Goal: Task Accomplishment & Management: Use online tool/utility

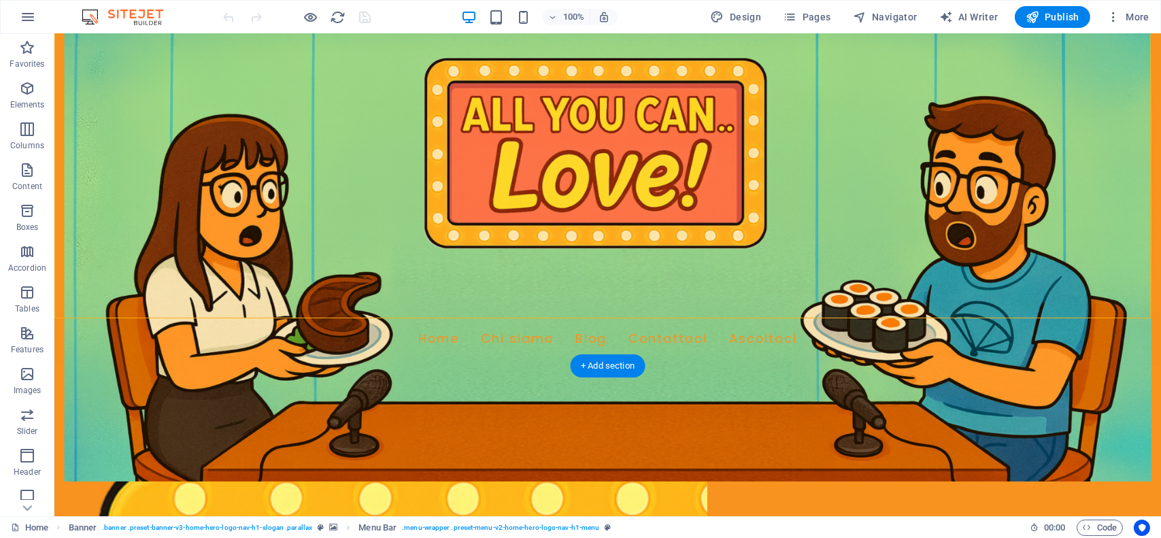
scroll to position [226, 0]
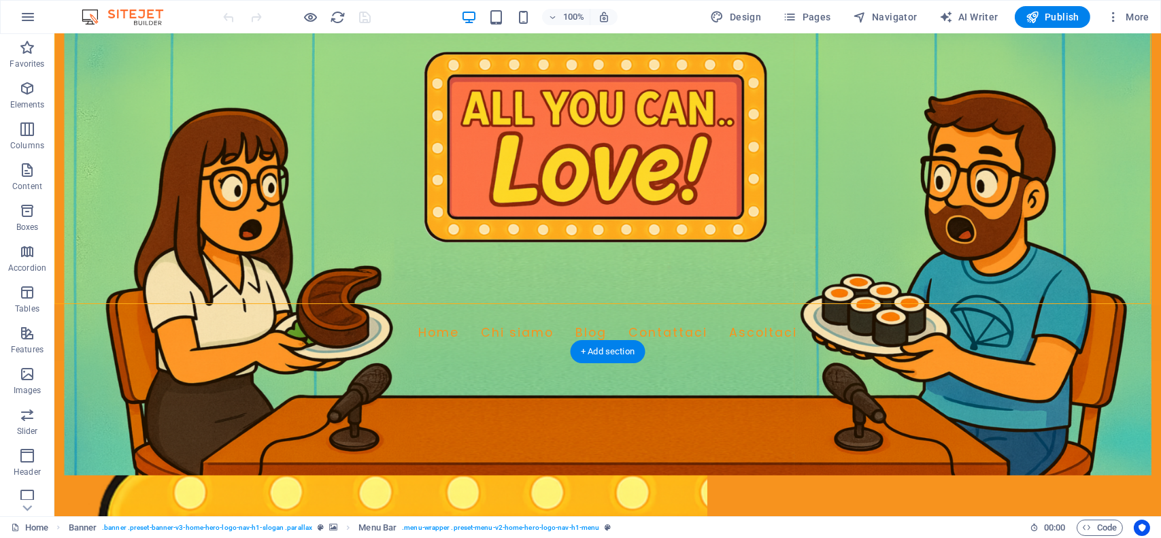
click at [181, 305] on div "Home Chi siamo Blog Contattaci Ascoltaci" at bounding box center [607, 333] width 1107 height 56
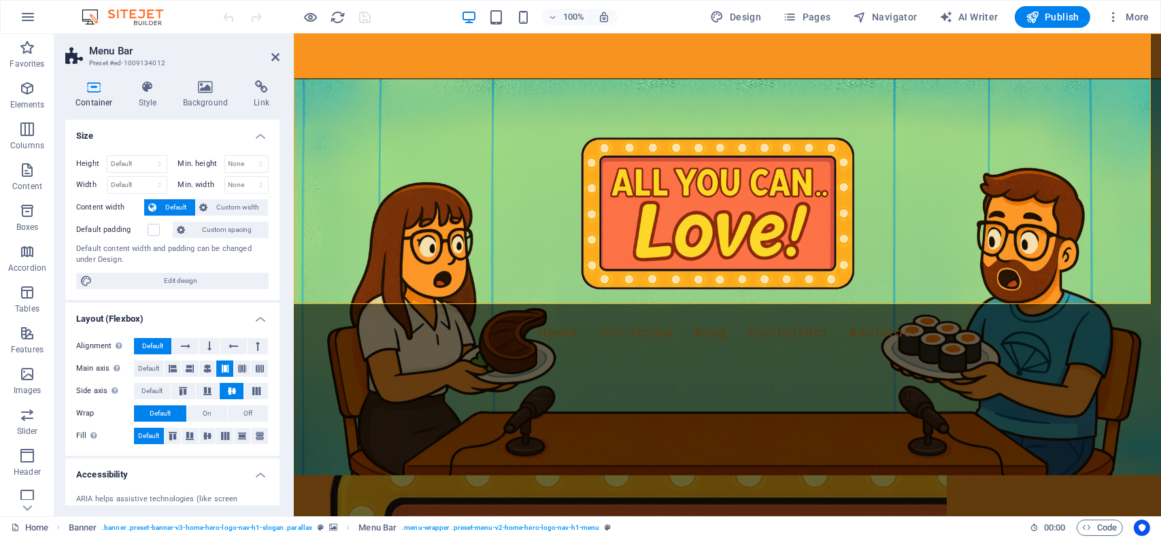
click at [274, 48] on h2 "Menu Bar" at bounding box center [184, 51] width 190 height 12
click at [275, 56] on icon at bounding box center [275, 57] width 8 height 11
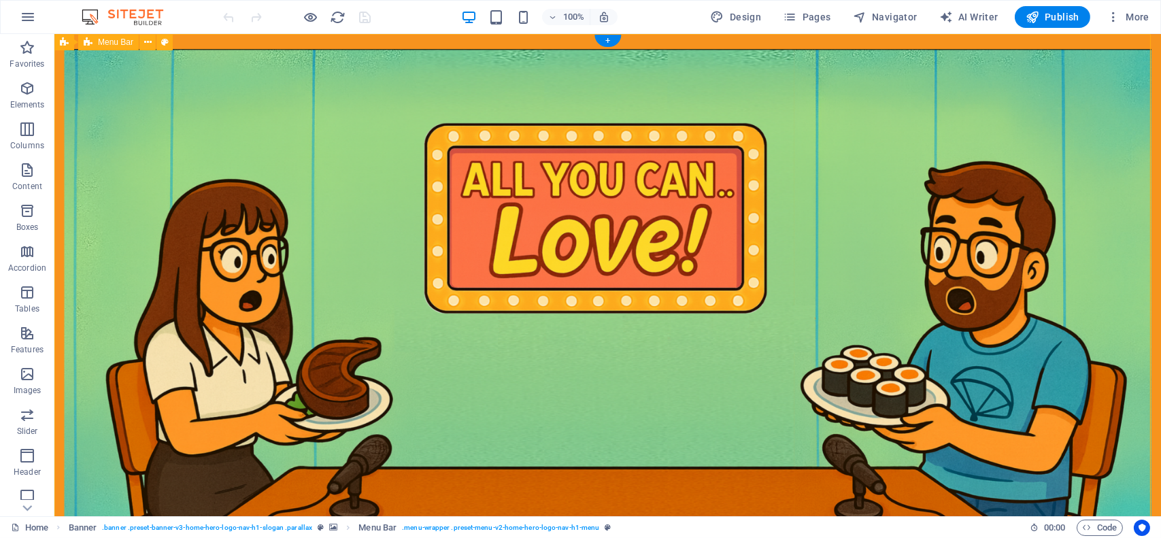
scroll to position [154, 0]
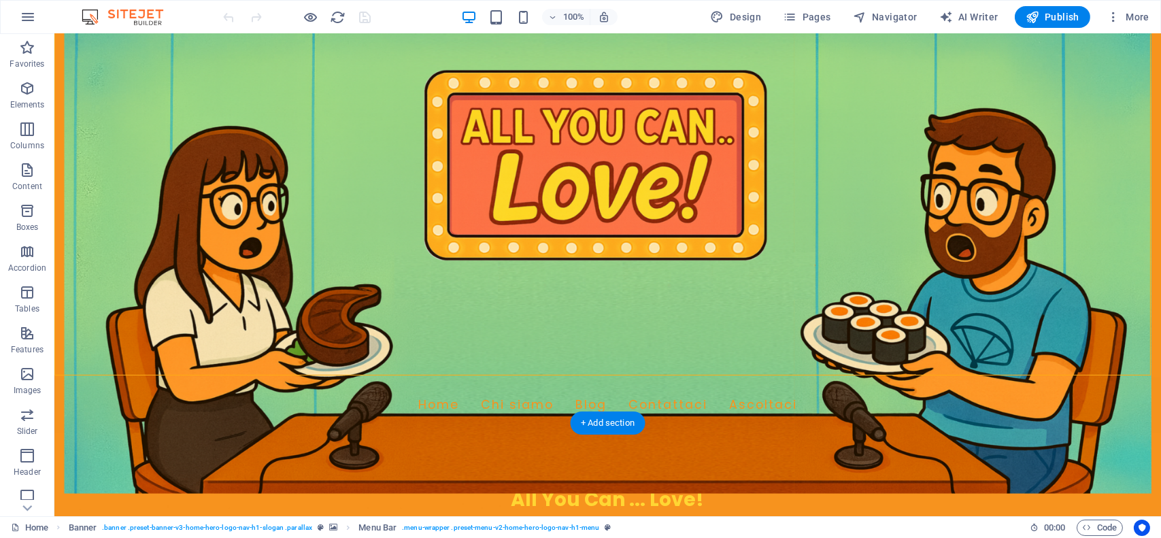
click at [484, 403] on figure at bounding box center [607, 245] width 1107 height 498
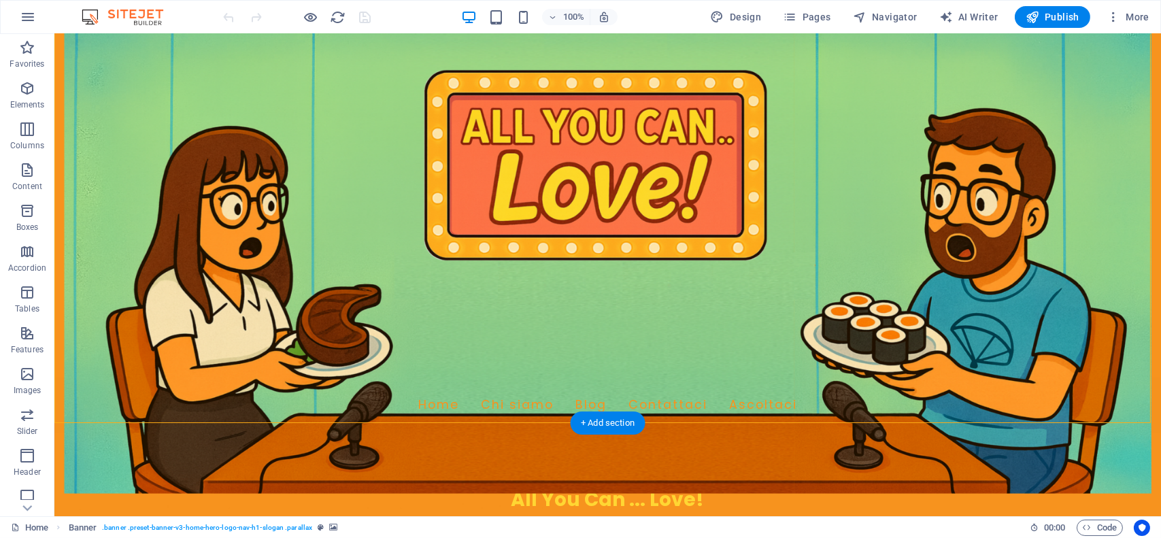
click at [440, 414] on figure at bounding box center [607, 245] width 1107 height 498
click at [431, 418] on figure at bounding box center [607, 245] width 1107 height 498
select select "px"
select select "vh"
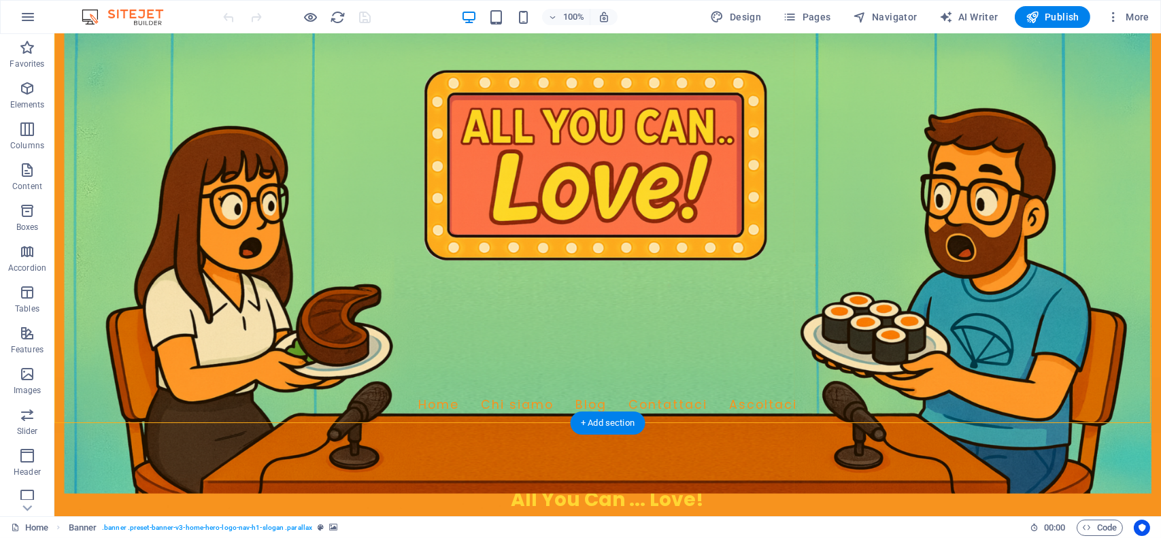
select select "header"
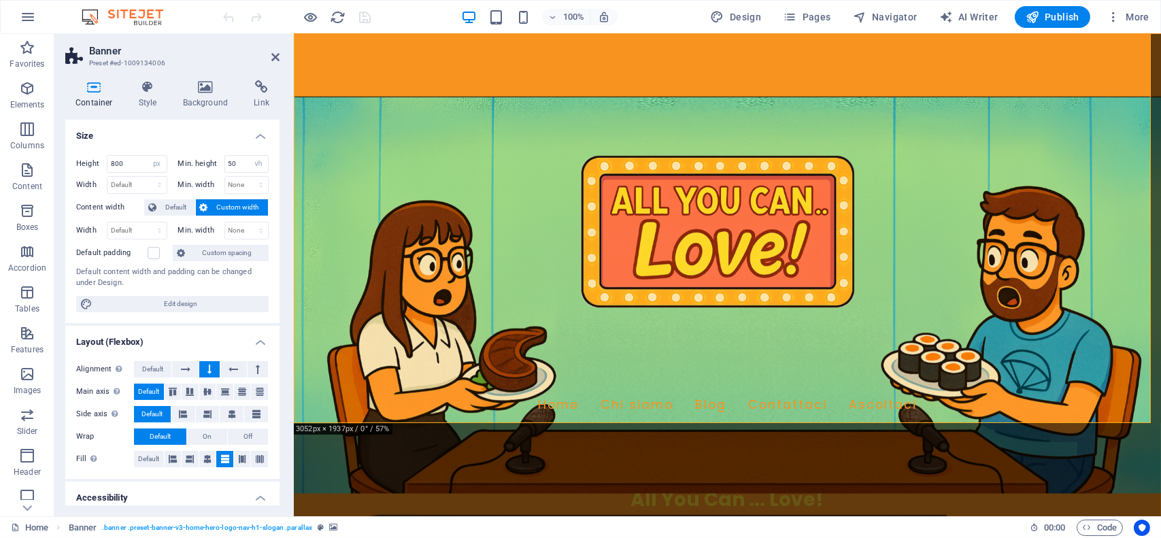
click at [85, 89] on icon at bounding box center [94, 87] width 58 height 14
click at [202, 94] on h4 "Background" at bounding box center [208, 94] width 71 height 29
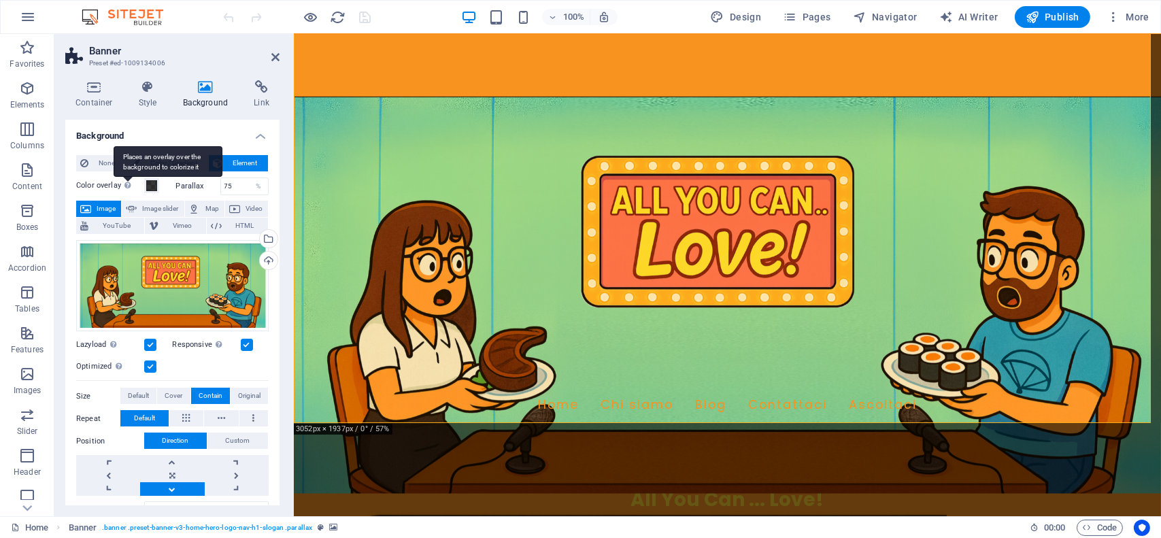
click at [117, 167] on div "Places an overlay over the background to colorize it" at bounding box center [168, 161] width 109 height 31
click at [144, 178] on button "Color overlay Places an overlay over the background to colorize it" at bounding box center [151, 185] width 15 height 15
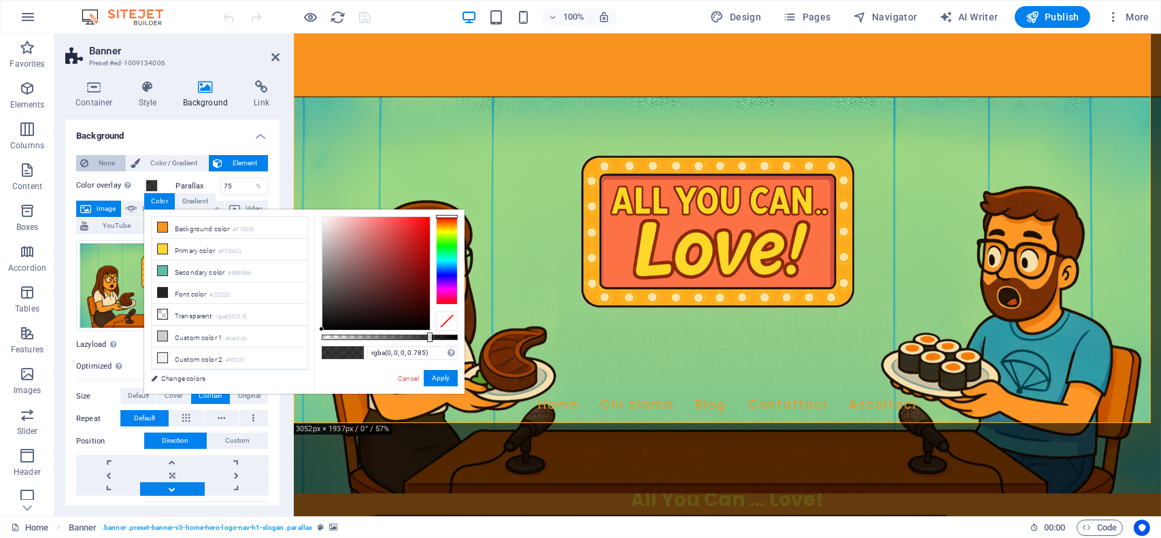
click at [100, 166] on span "None" at bounding box center [106, 163] width 29 height 16
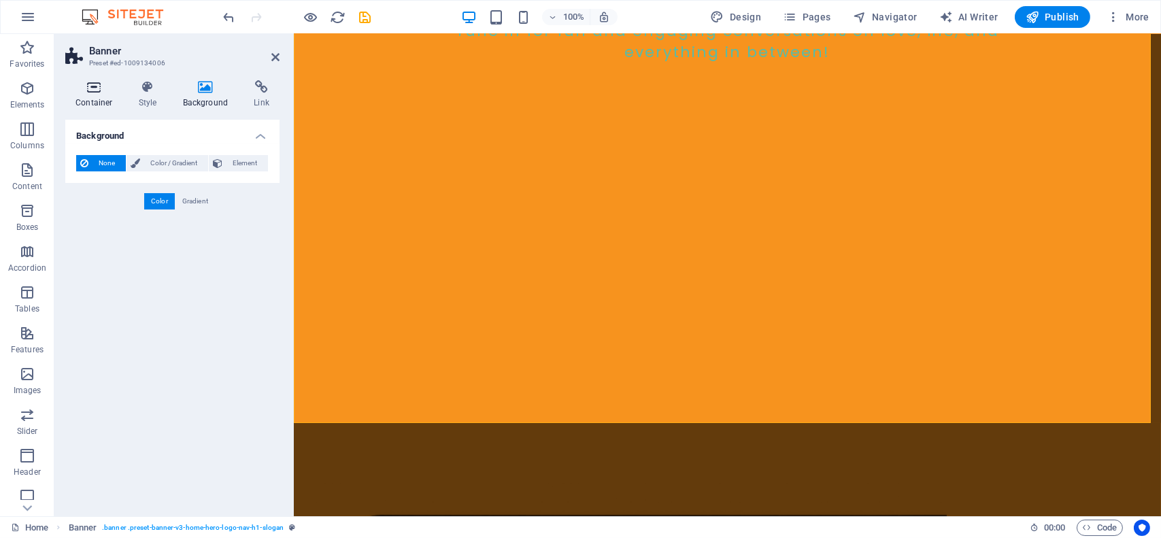
click at [86, 98] on h4 "Container" at bounding box center [96, 94] width 63 height 29
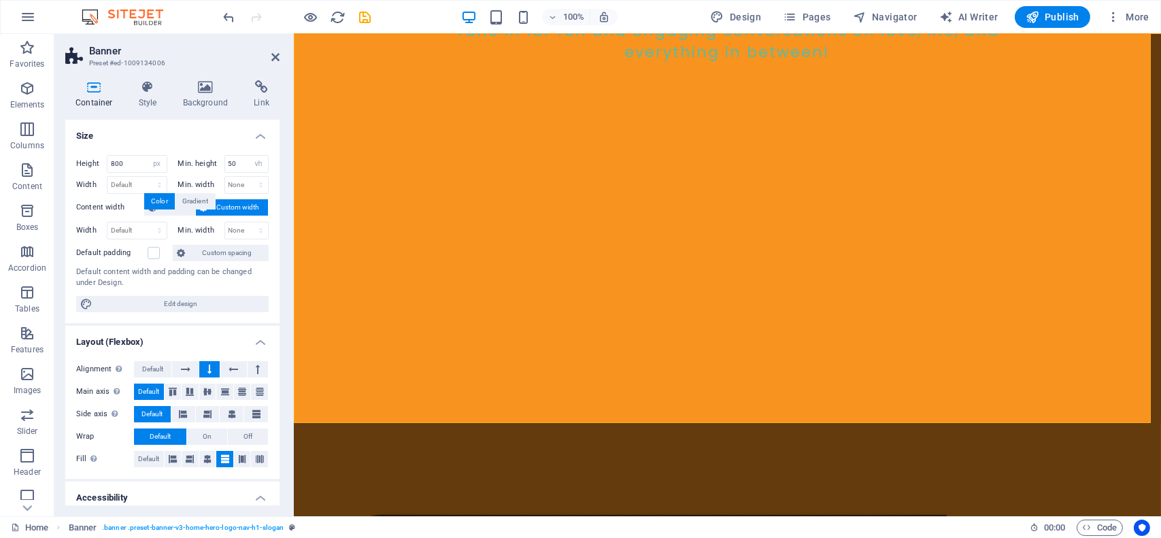
click at [178, 291] on div "Height 800 Default px rem % vh vw Min. height 50 None px rem % vh vw Width Defa…" at bounding box center [172, 233] width 214 height 179
click at [186, 301] on span "Edit design" at bounding box center [181, 304] width 168 height 16
select select "px"
select select "200"
select select "px"
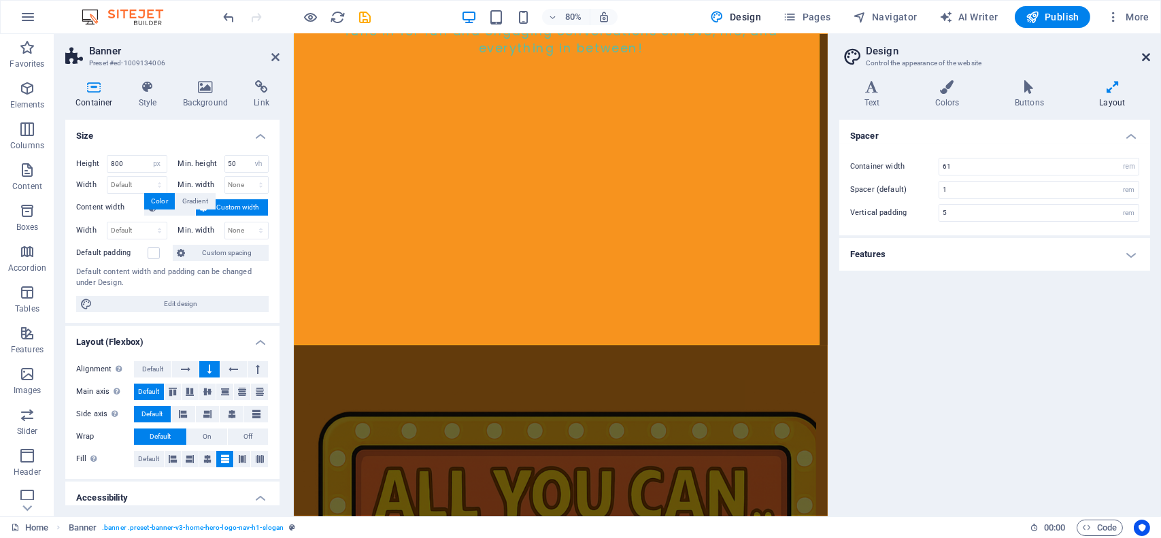
click at [1143, 54] on icon at bounding box center [1146, 57] width 8 height 11
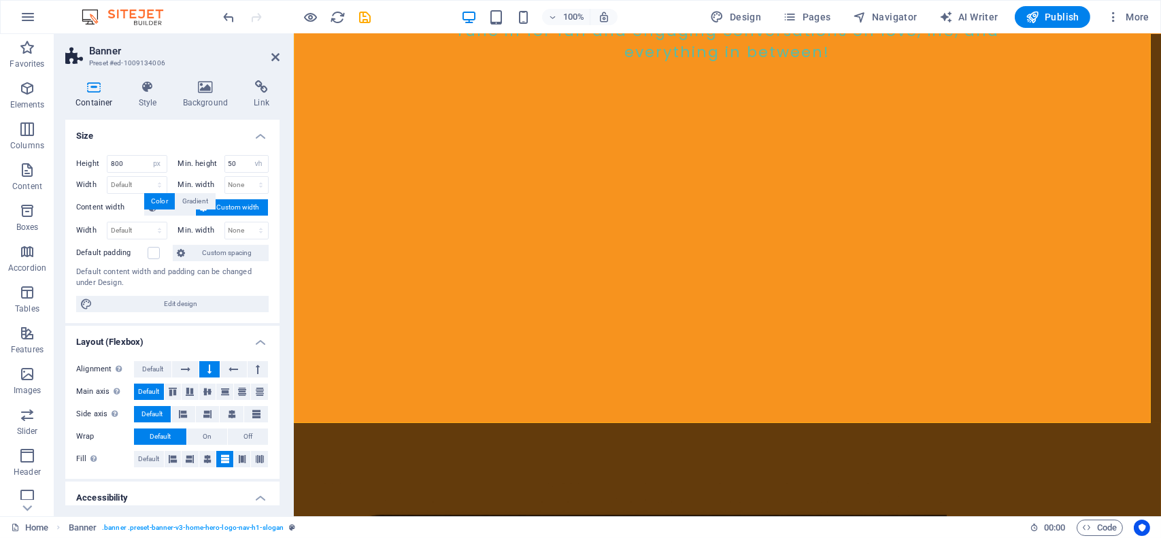
click at [95, 97] on h4 "Container" at bounding box center [96, 94] width 63 height 29
click at [156, 97] on h4 "Style" at bounding box center [151, 94] width 44 height 29
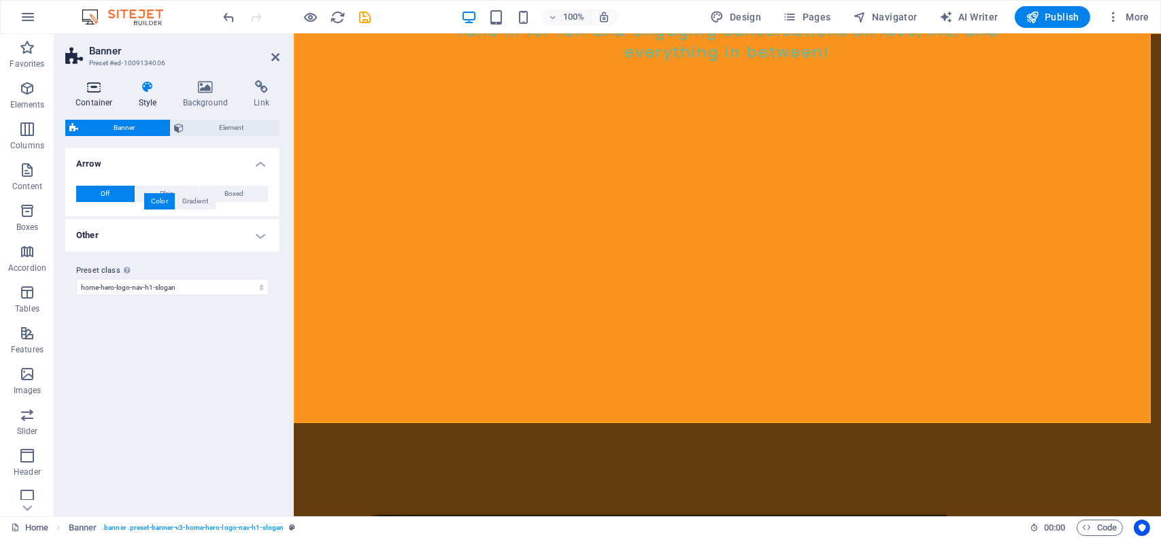
click at [87, 99] on h4 "Container" at bounding box center [96, 94] width 63 height 29
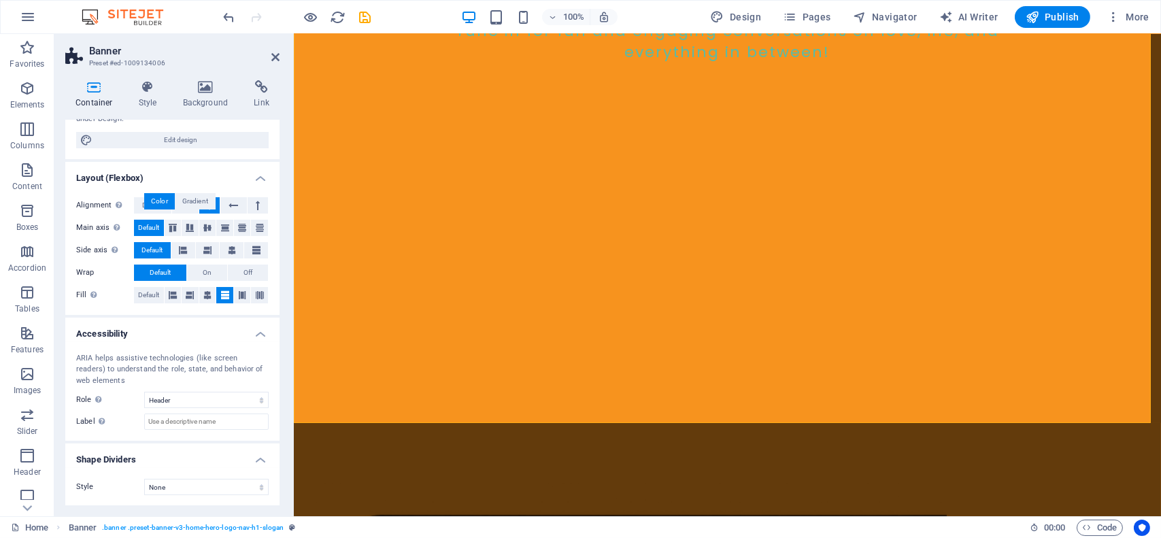
scroll to position [0, 0]
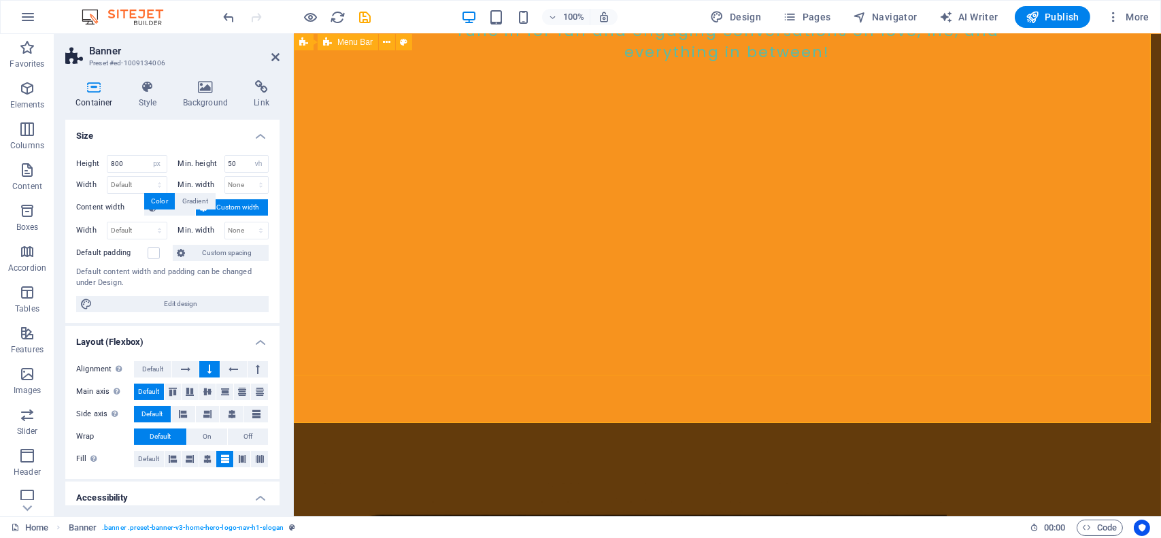
click at [312, 41] on div "Banner" at bounding box center [320, 42] width 52 height 16
click at [340, 45] on div "Banner" at bounding box center [320, 42] width 52 height 16
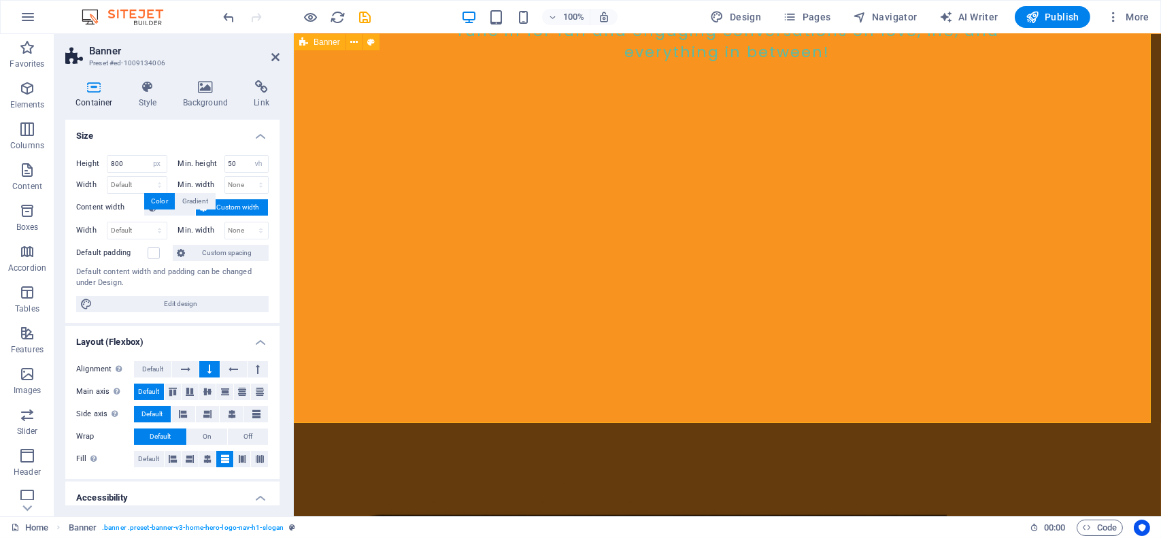
click at [340, 45] on div "Banner" at bounding box center [320, 42] width 52 height 16
click at [16, 187] on p "Content" at bounding box center [27, 186] width 30 height 11
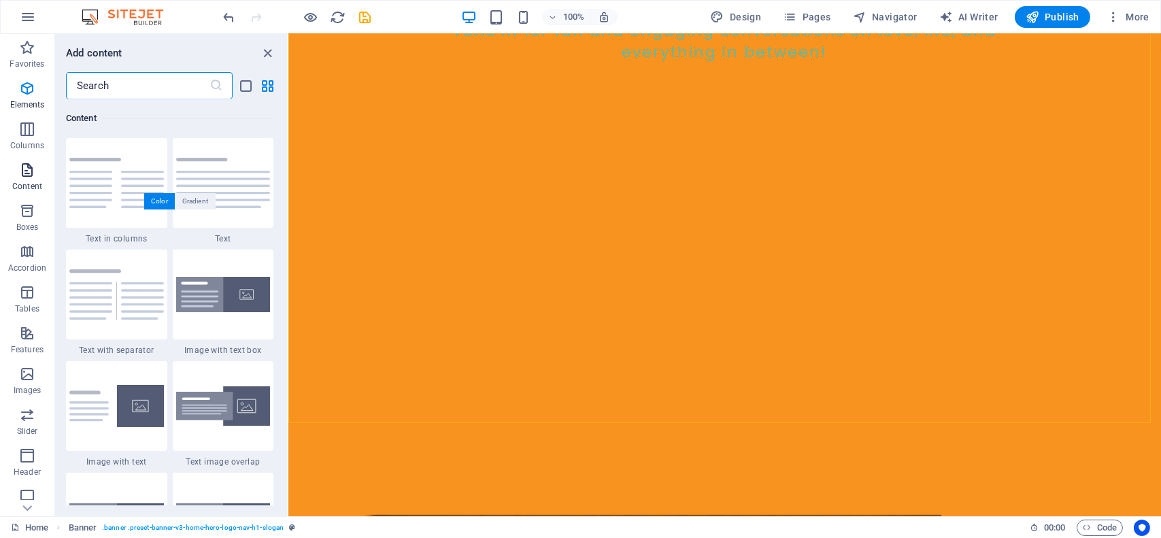
scroll to position [2380, 0]
click at [125, 89] on input "text" at bounding box center [138, 85] width 144 height 27
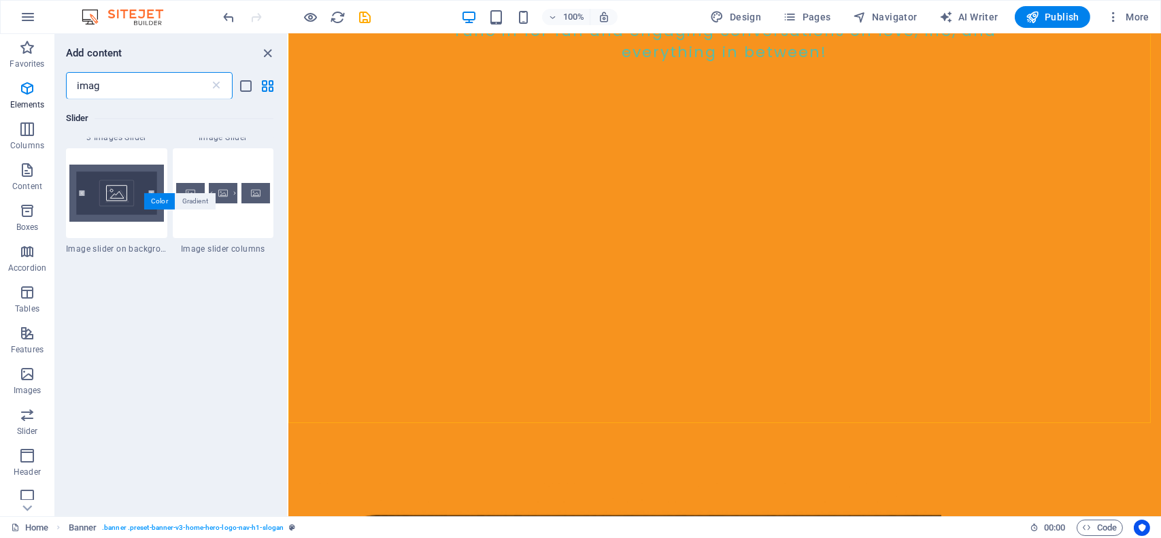
scroll to position [0, 0]
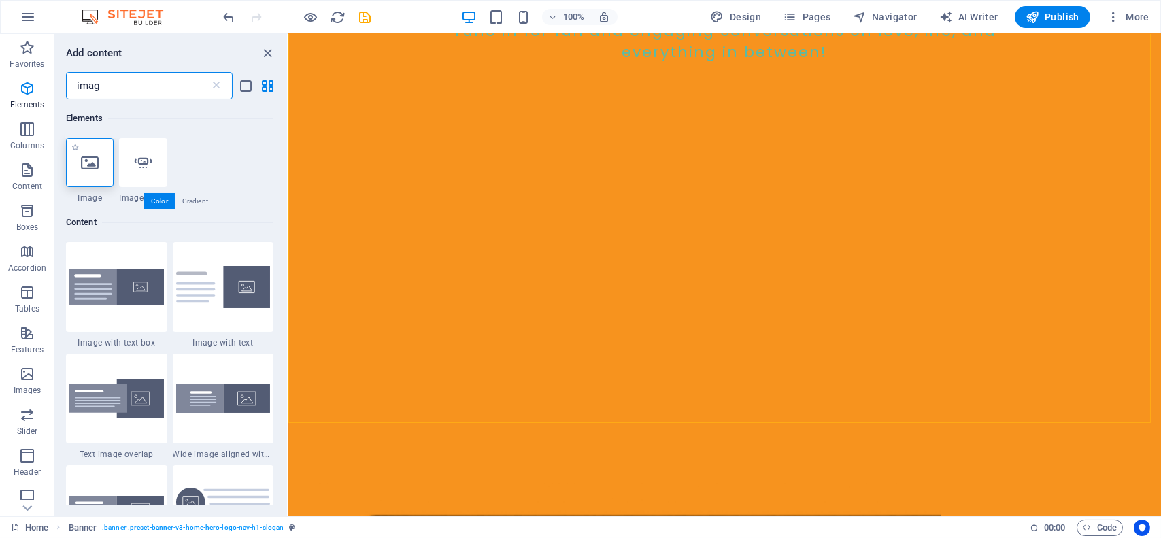
type input "imag"
click at [92, 168] on icon at bounding box center [90, 163] width 18 height 18
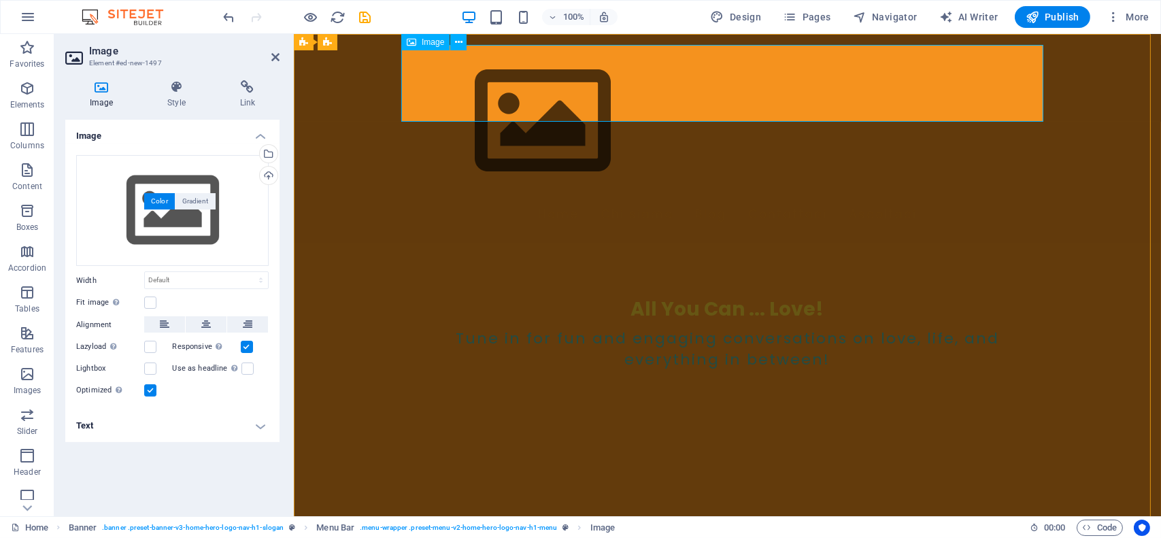
scroll to position [68, 0]
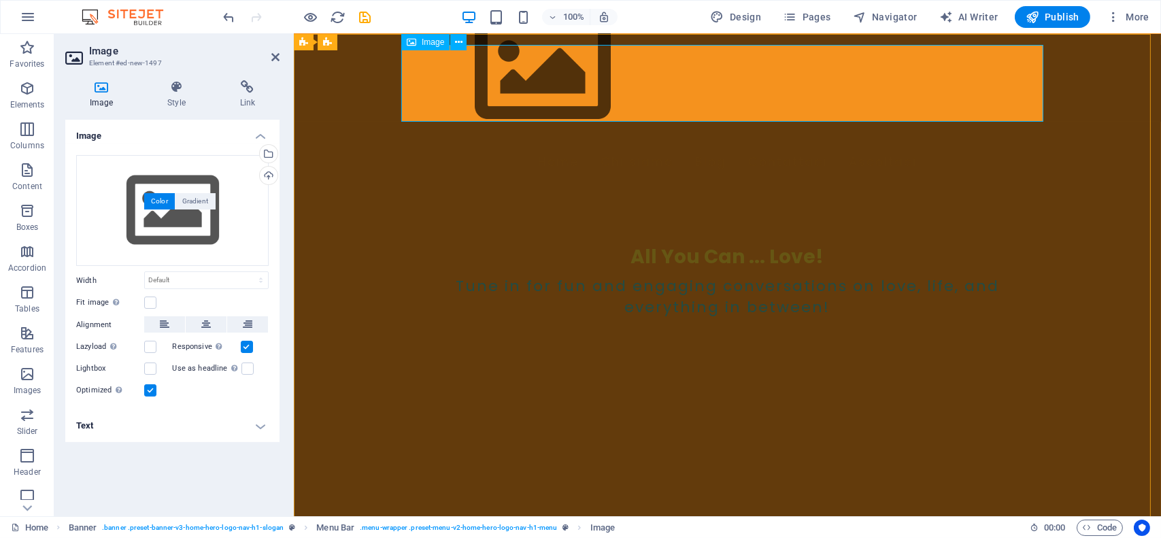
click at [491, 61] on figure at bounding box center [727, 69] width 642 height 153
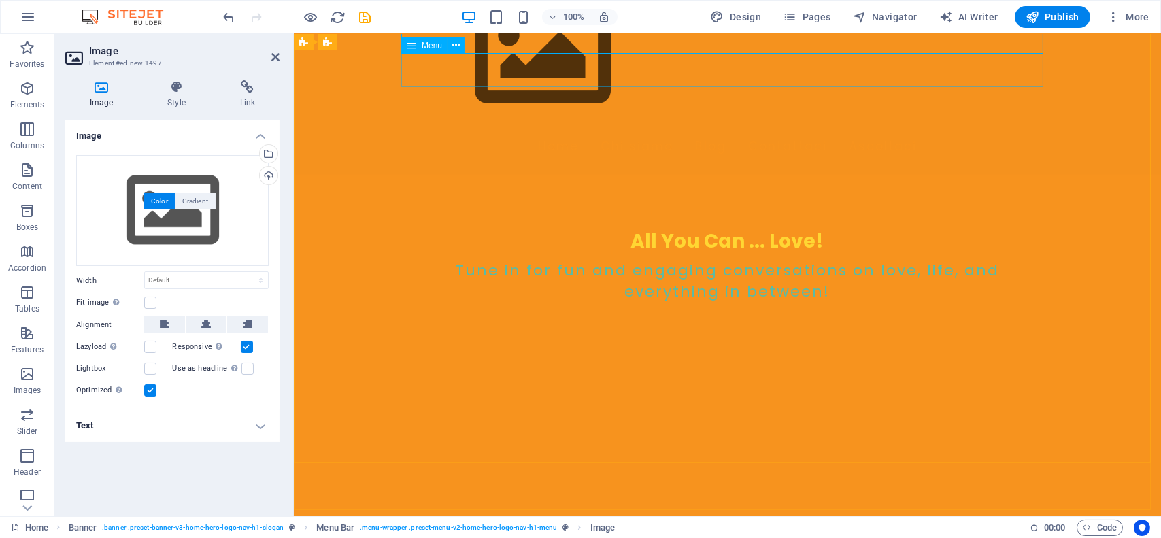
click at [491, 130] on nav "Home Chi siamo Blog Contattaci Ascoltaci" at bounding box center [727, 147] width 642 height 34
select select
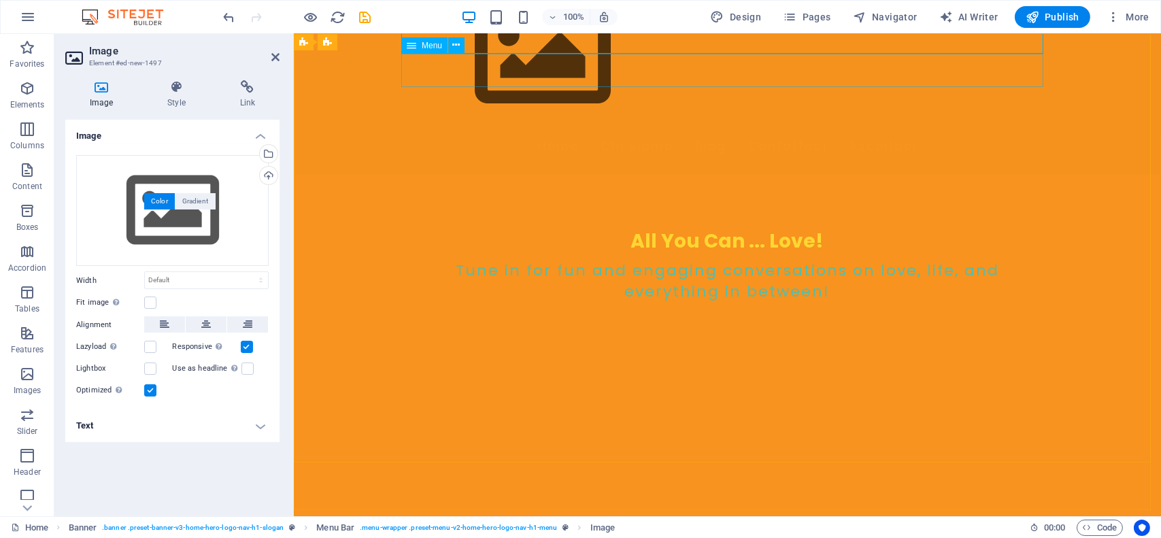
select select
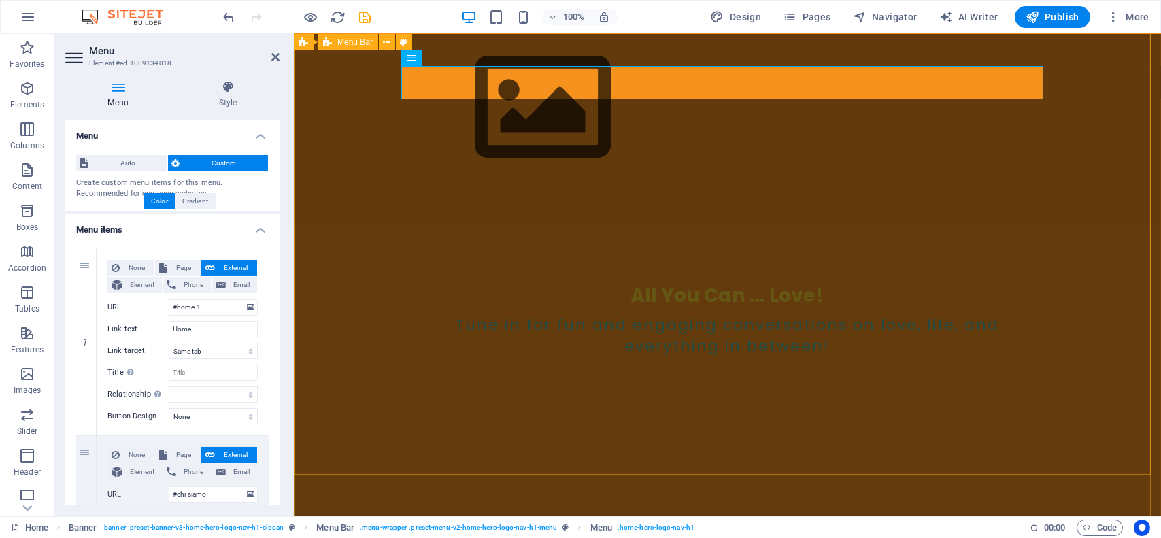
scroll to position [0, 0]
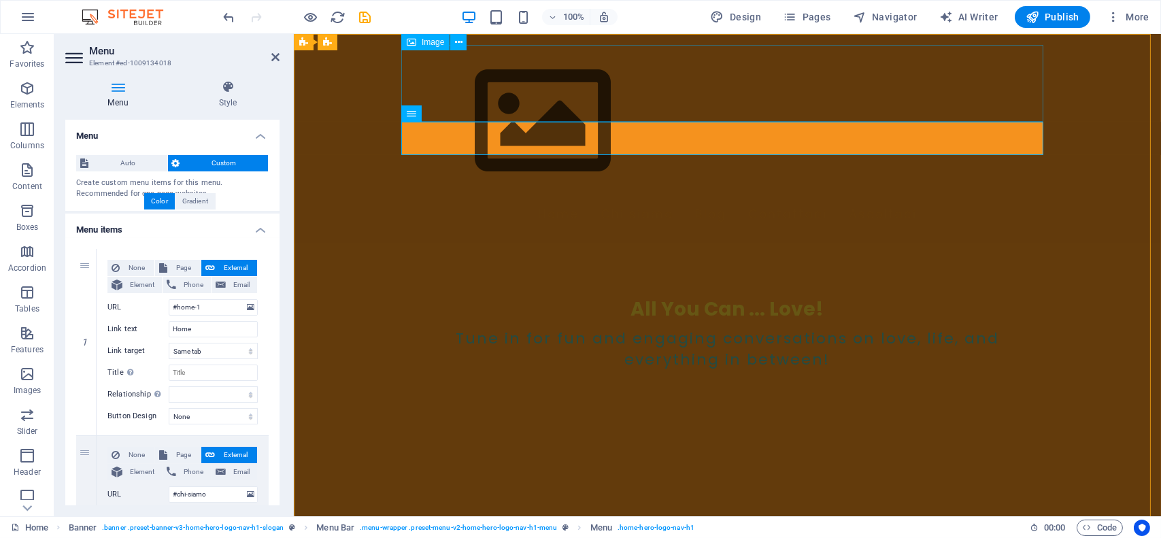
click at [479, 89] on figure at bounding box center [727, 121] width 642 height 153
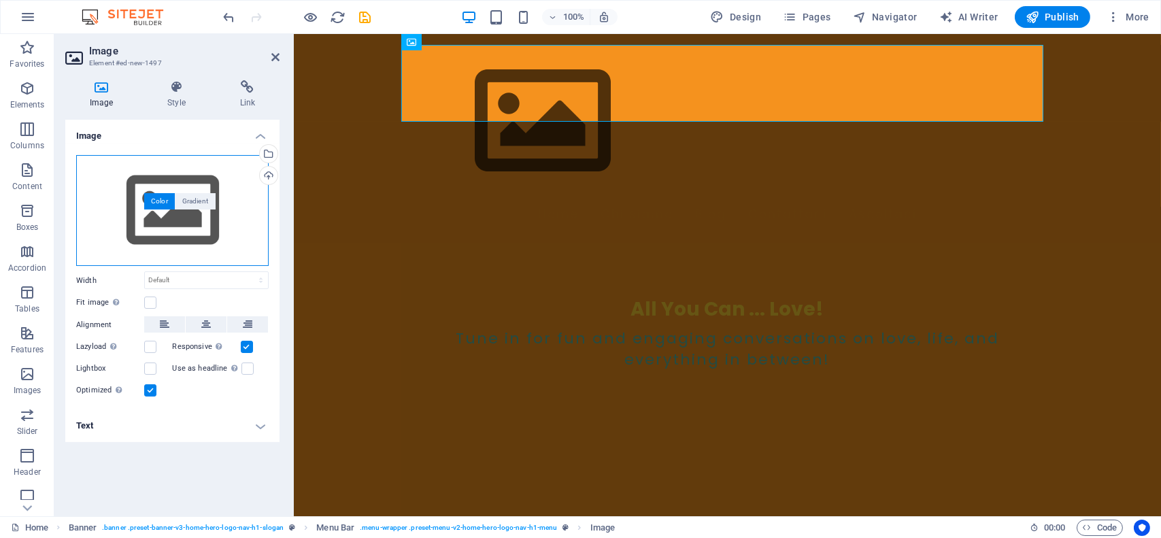
drag, startPoint x: 205, startPoint y: 238, endPoint x: 218, endPoint y: 239, distance: 12.9
click at [206, 239] on div "Drag files here, click to choose files or select files from Files or our free s…" at bounding box center [172, 211] width 192 height 112
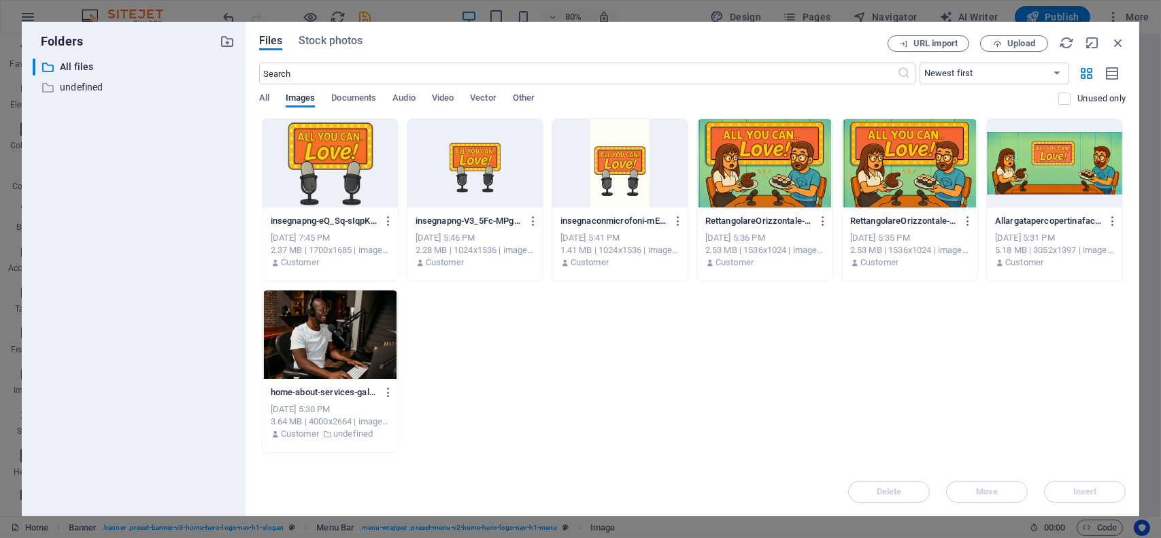
click at [775, 163] on div at bounding box center [764, 163] width 135 height 88
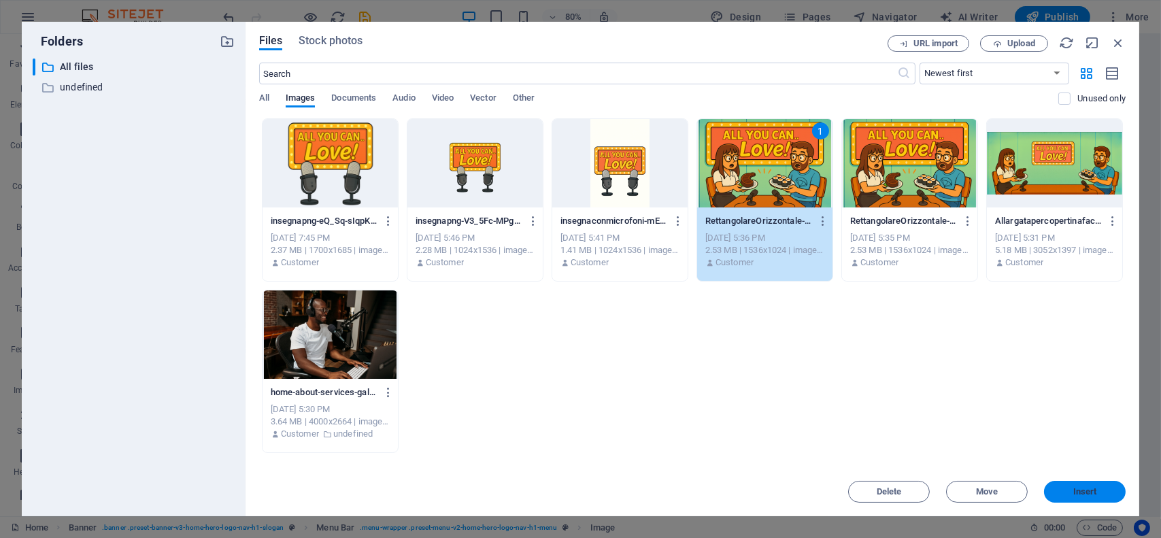
click at [1082, 489] on span "Insert" at bounding box center [1085, 492] width 24 height 8
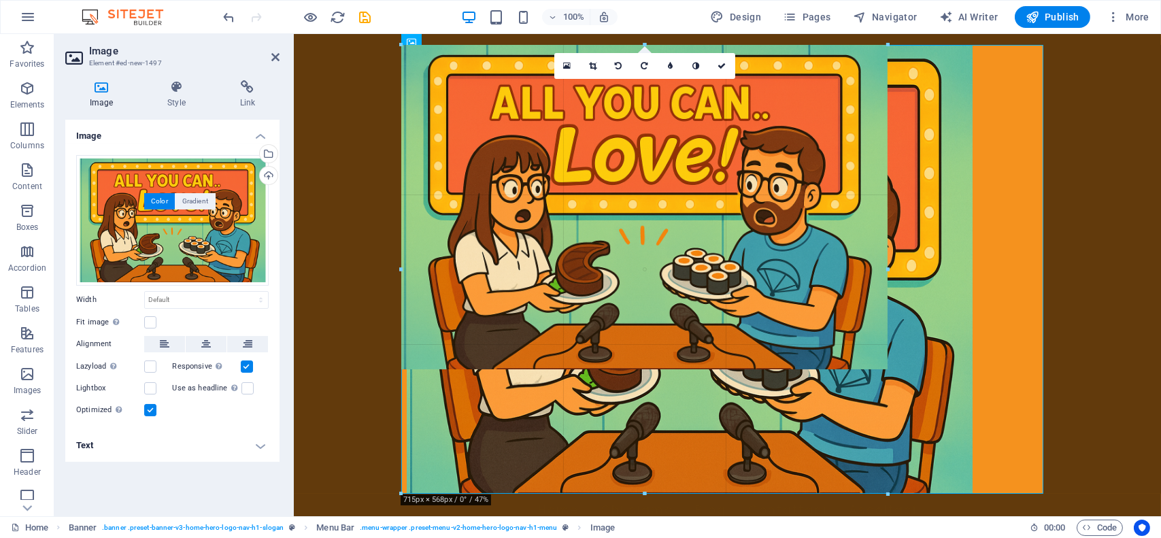
drag, startPoint x: 110, startPoint y: 226, endPoint x: 187, endPoint y: 219, distance: 77.2
type input "832"
select select "px"
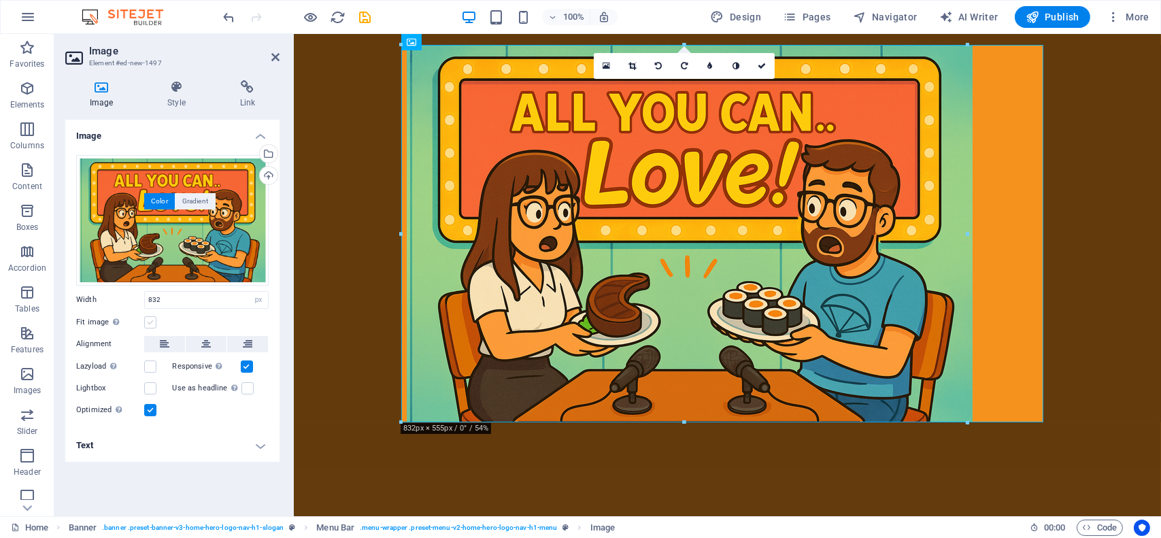
click at [150, 324] on label at bounding box center [150, 322] width 12 height 12
click at [0, 0] on input "Fit image Automatically fit image to a fixed width and height" at bounding box center [0, 0] width 0 height 0
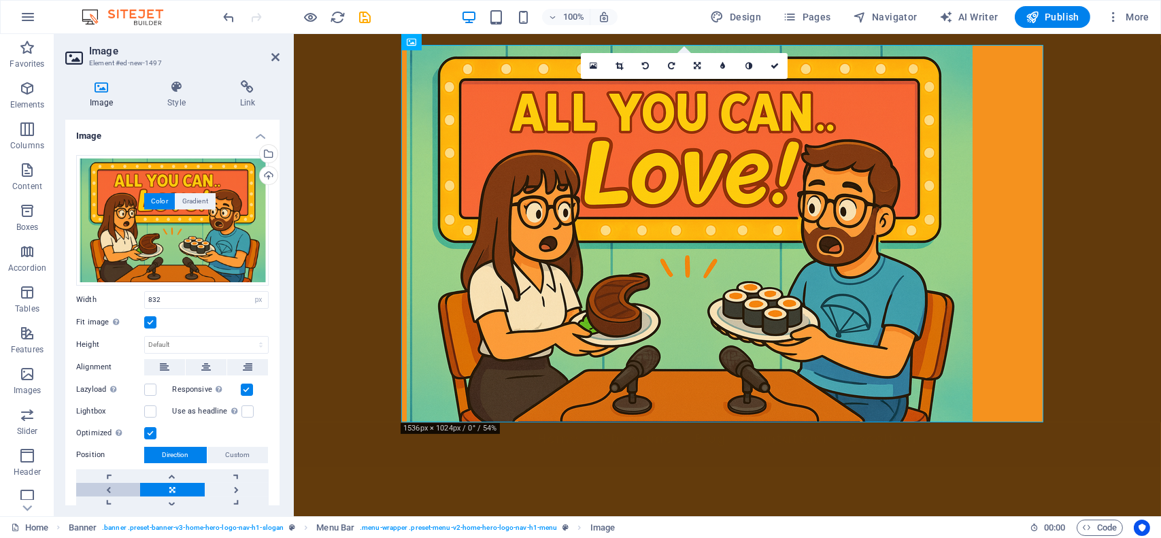
click at [112, 483] on link at bounding box center [108, 490] width 64 height 14
click at [463, 163] on figure at bounding box center [727, 233] width 642 height 377
click at [152, 320] on label at bounding box center [150, 322] width 12 height 12
click at [0, 0] on input "Fit image Automatically fit image to a fixed width and height" at bounding box center [0, 0] width 0 height 0
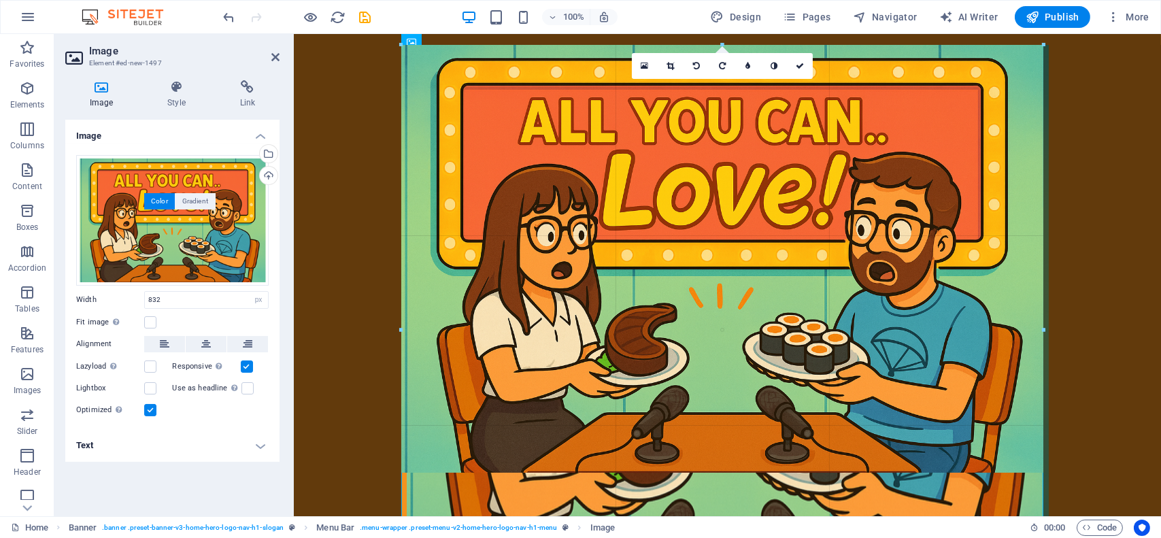
drag, startPoint x: 401, startPoint y: 419, endPoint x: 289, endPoint y: 470, distance: 122.6
type input "944"
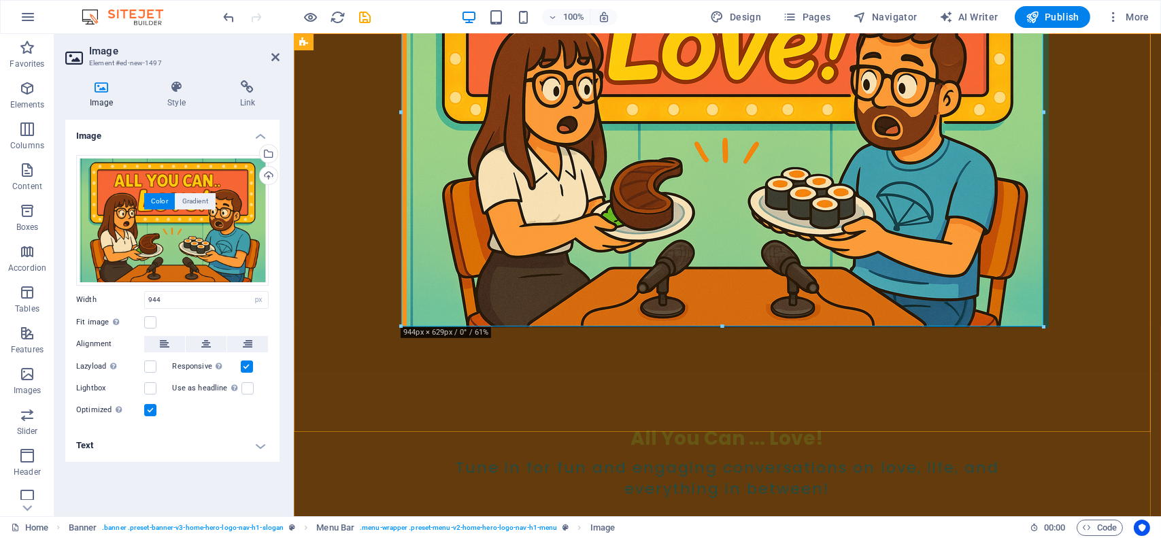
scroll to position [146, 0]
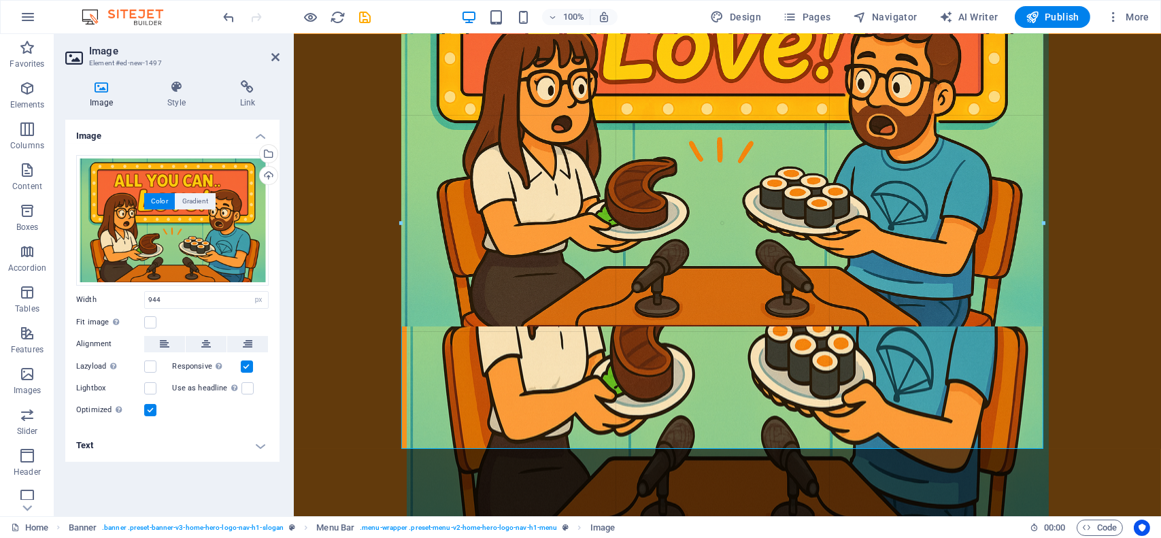
drag, startPoint x: 403, startPoint y: 327, endPoint x: 275, endPoint y: 435, distance: 167.5
click at [275, 435] on div "Image Element #ed-new-1497 Image Style Link Image Drag files here, click to cho…" at bounding box center [607, 275] width 1107 height 482
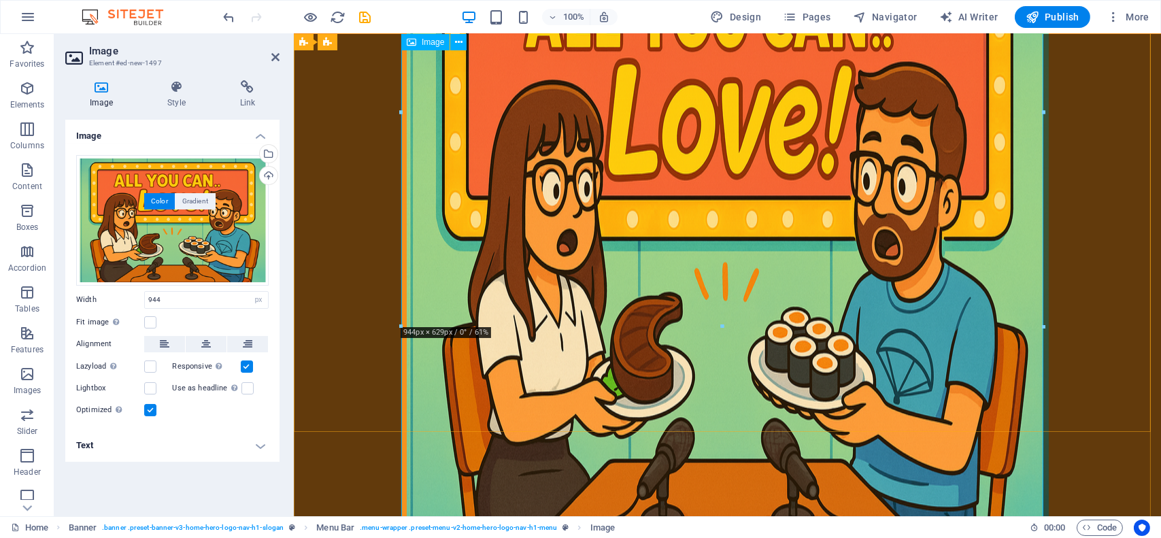
scroll to position [0, 0]
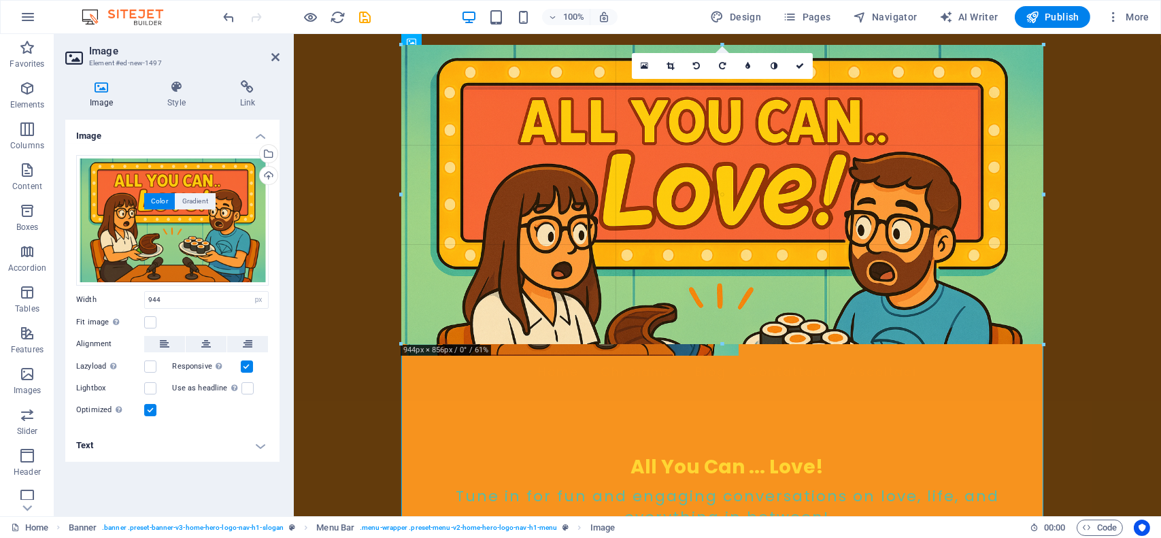
drag, startPoint x: 1045, startPoint y: 46, endPoint x: 732, endPoint y: 258, distance: 378.0
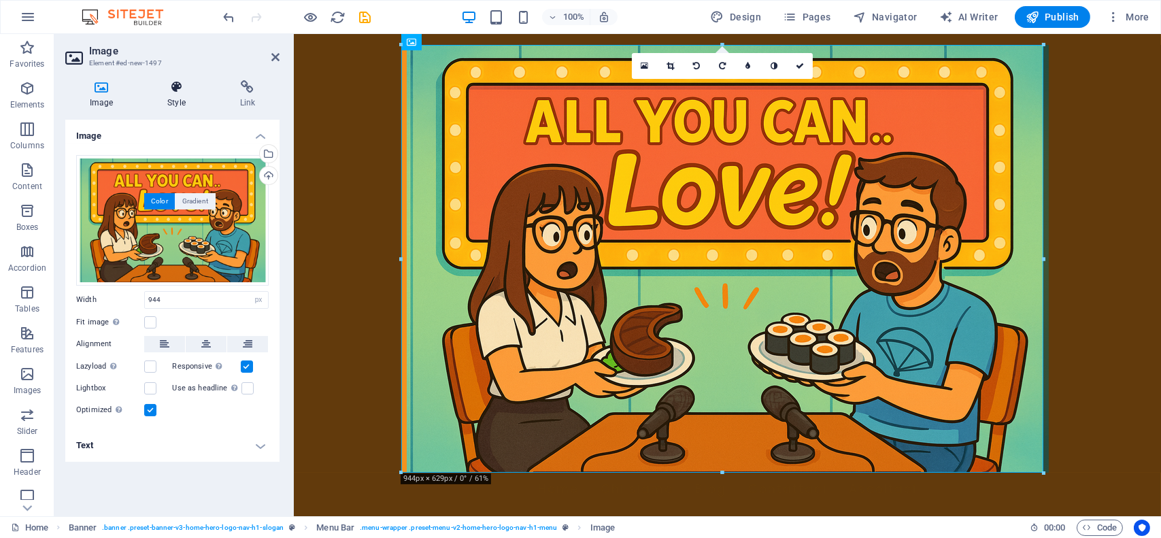
click at [186, 103] on h4 "Style" at bounding box center [179, 94] width 72 height 29
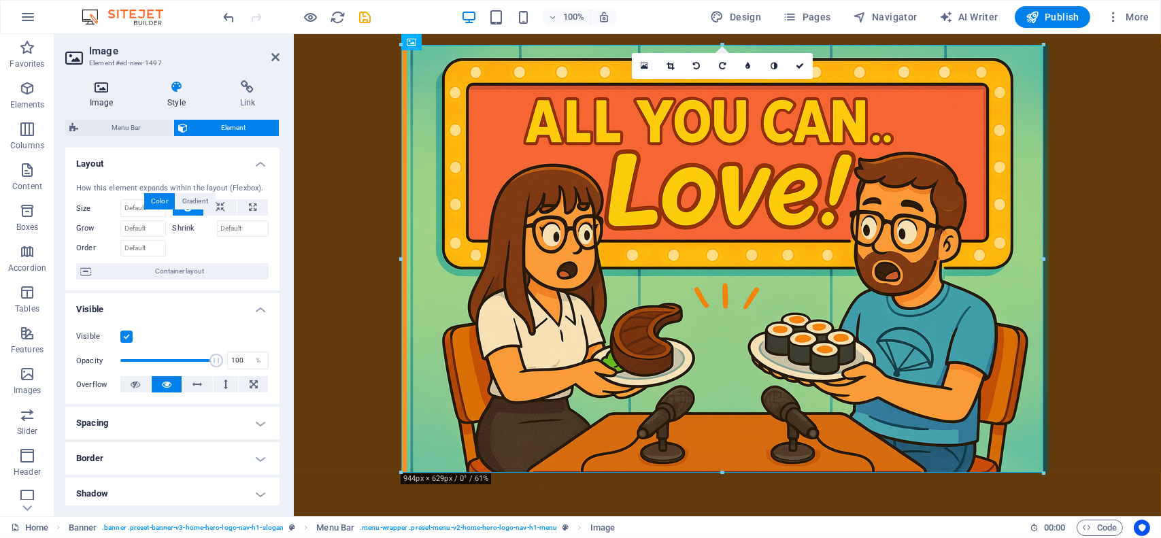
click at [118, 97] on h4 "Image" at bounding box center [104, 94] width 78 height 29
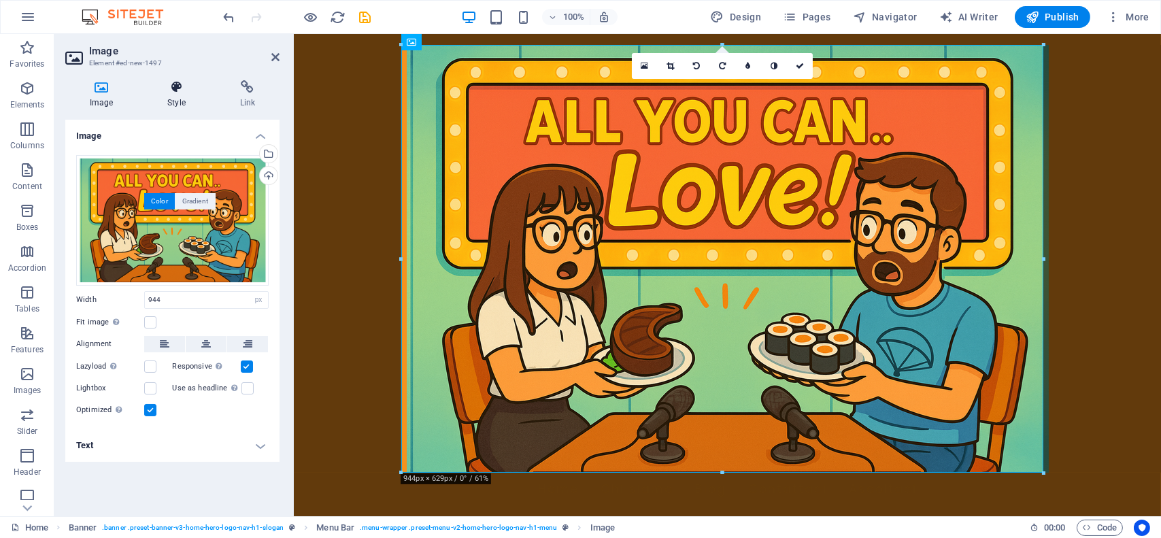
click at [195, 97] on h4 "Style" at bounding box center [179, 94] width 72 height 29
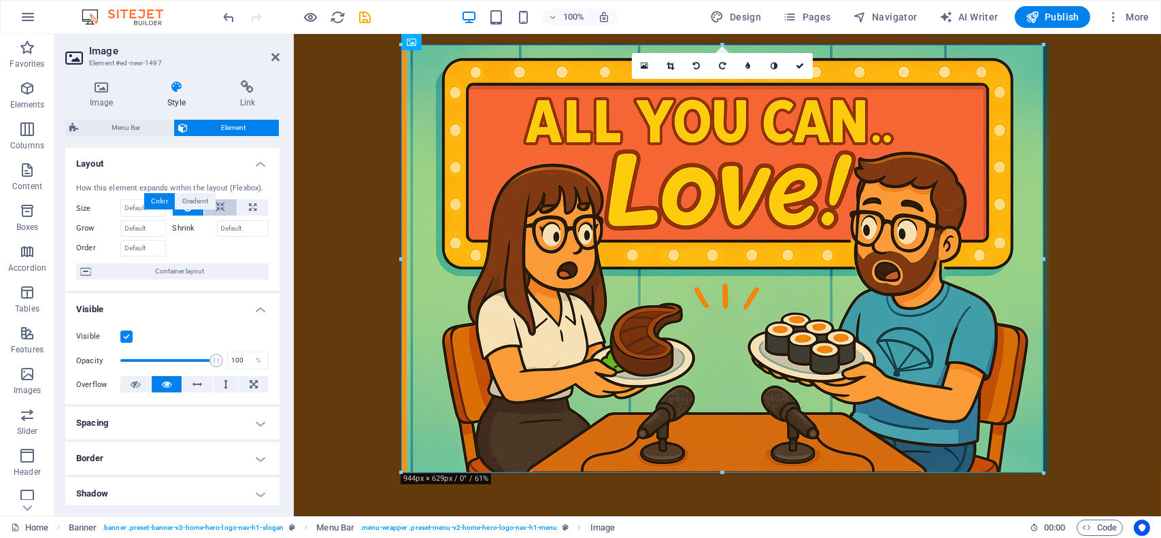
click at [220, 211] on icon at bounding box center [221, 207] width 10 height 16
click at [249, 211] on icon at bounding box center [252, 207] width 7 height 16
type input "100"
select select "%"
